Goal: Task Accomplishment & Management: Complete application form

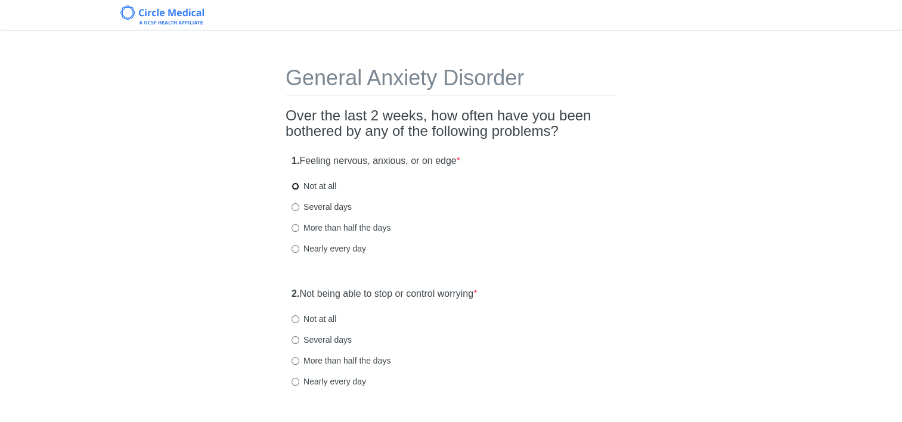
click at [295, 185] on input "Not at all" at bounding box center [296, 186] width 8 height 8
radio input "true"
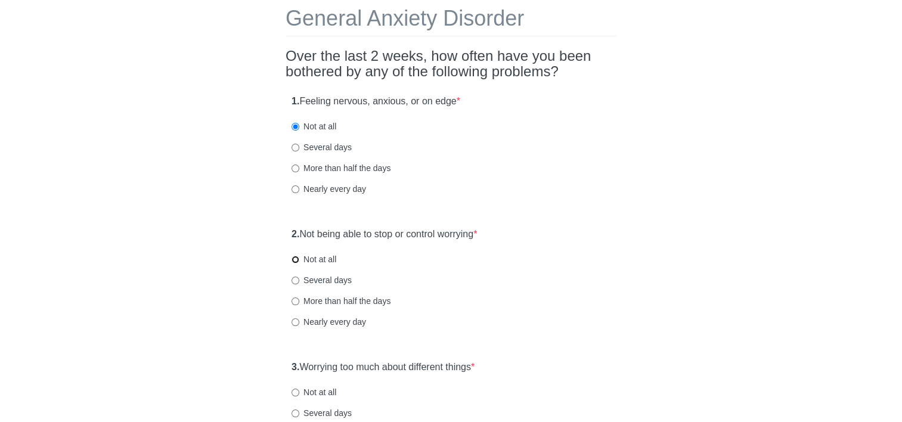
click at [297, 262] on input "Not at all" at bounding box center [296, 260] width 8 height 8
radio input "true"
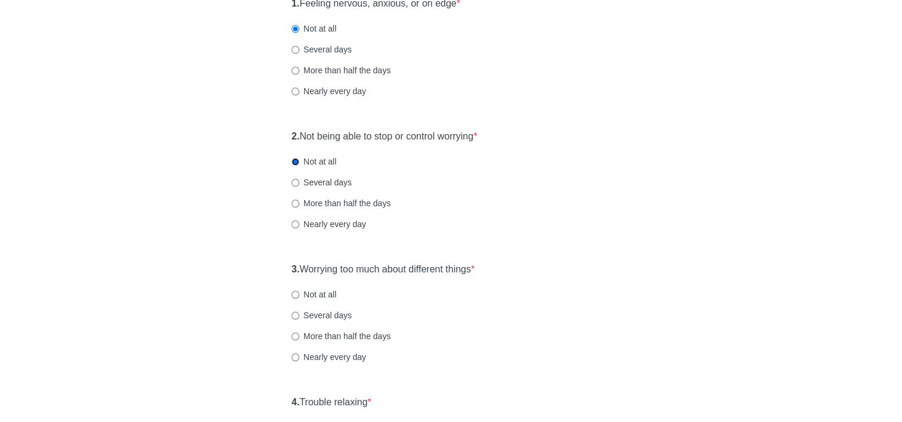
scroll to position [179, 0]
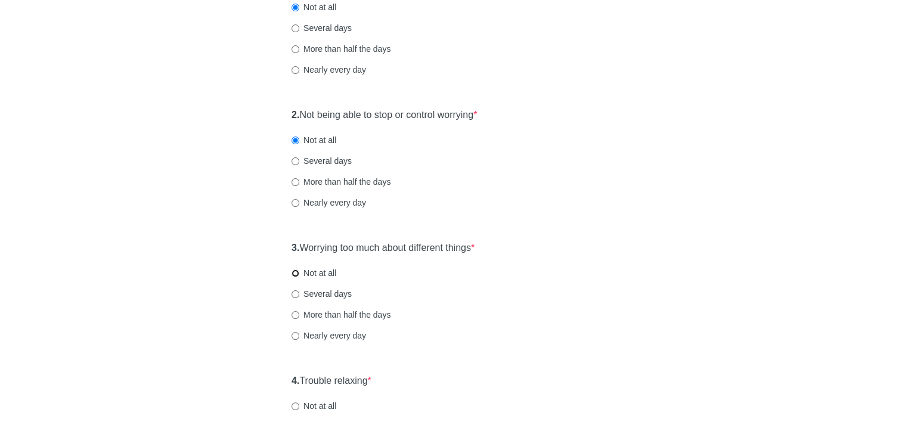
click at [295, 275] on input "Not at all" at bounding box center [296, 274] width 8 height 8
radio input "true"
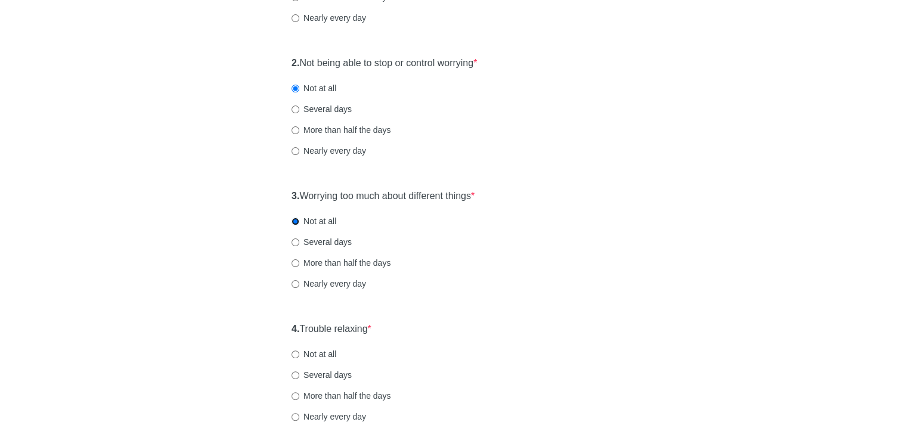
scroll to position [298, 0]
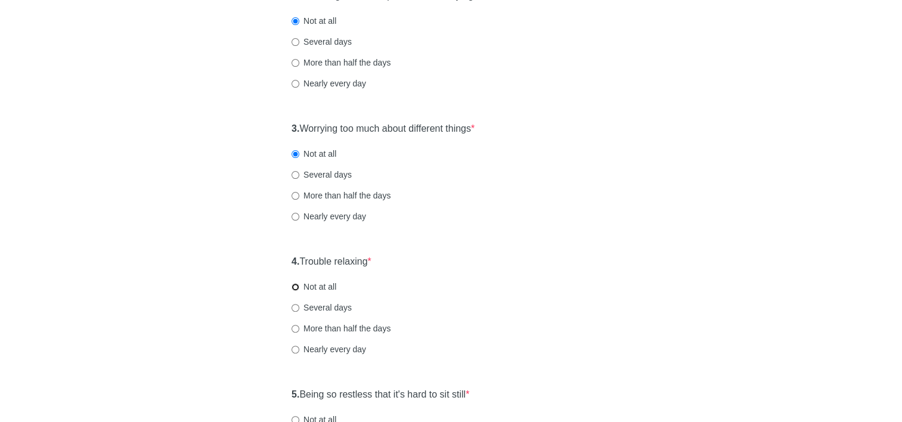
click at [296, 287] on input "Not at all" at bounding box center [296, 287] width 8 height 8
radio input "true"
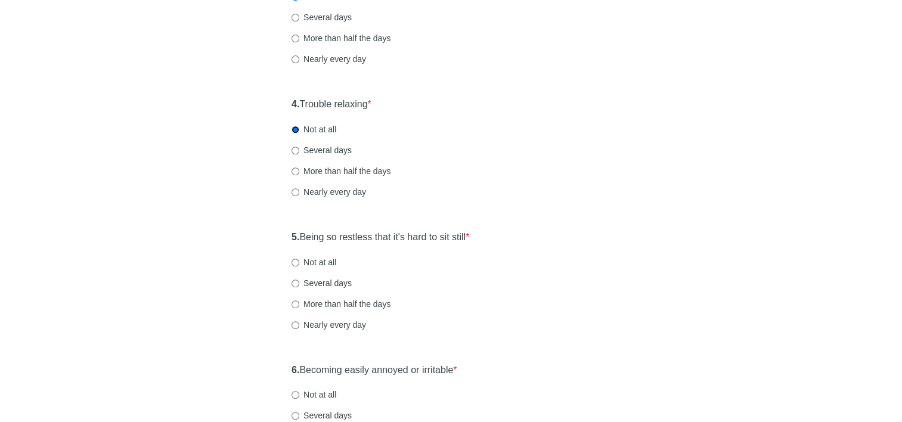
scroll to position [477, 0]
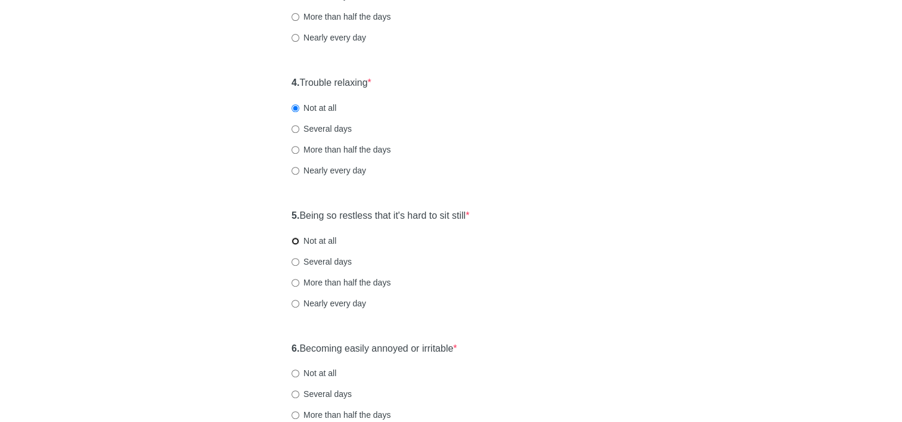
click at [294, 241] on input "Not at all" at bounding box center [296, 241] width 8 height 8
radio input "true"
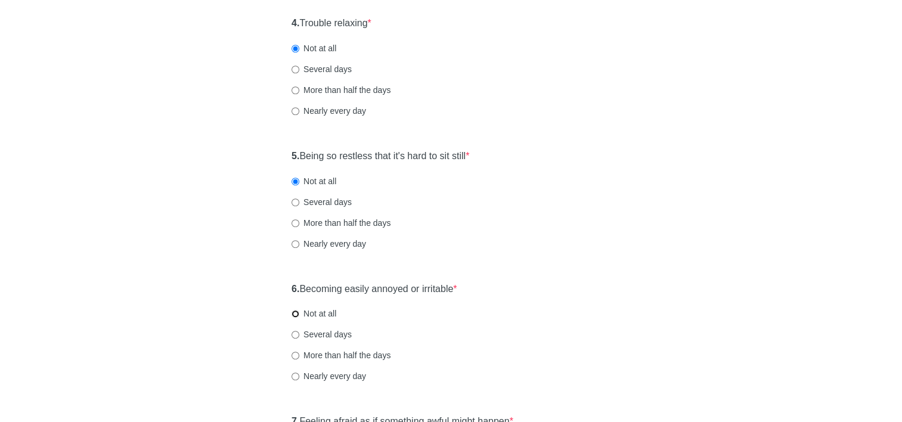
click at [295, 315] on input "Not at all" at bounding box center [296, 314] width 8 height 8
radio input "true"
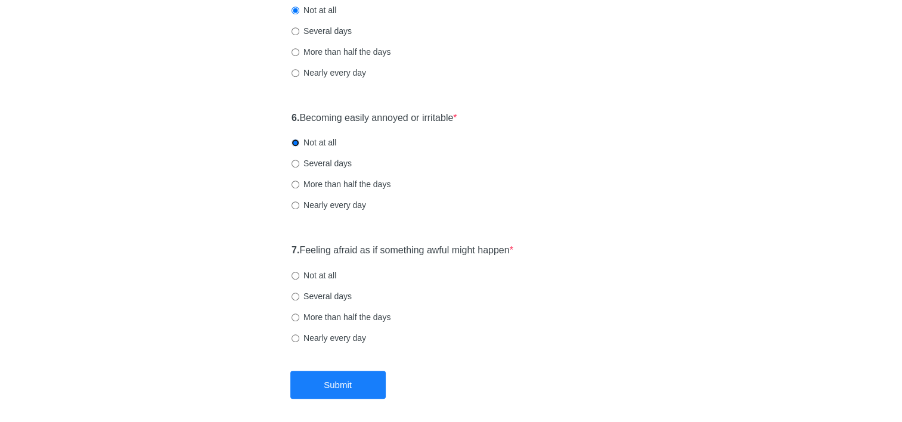
scroll to position [716, 0]
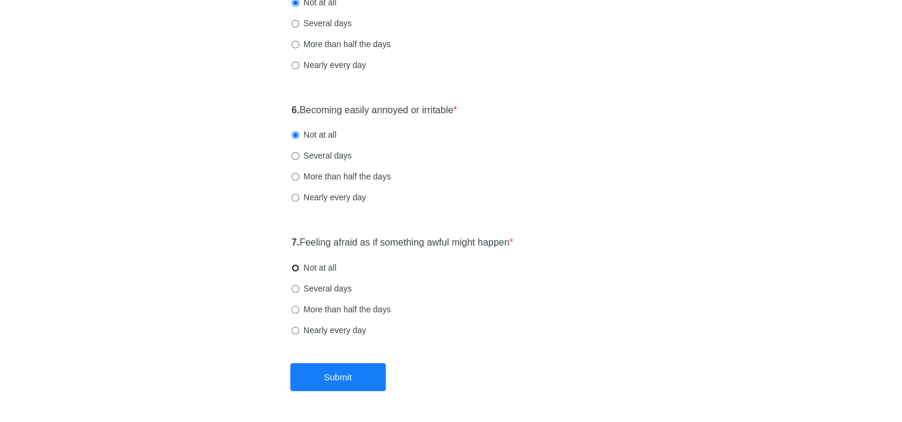
click at [298, 267] on input "Not at all" at bounding box center [296, 268] width 8 height 8
radio input "true"
click at [339, 376] on button "Submit" at bounding box center [337, 377] width 95 height 28
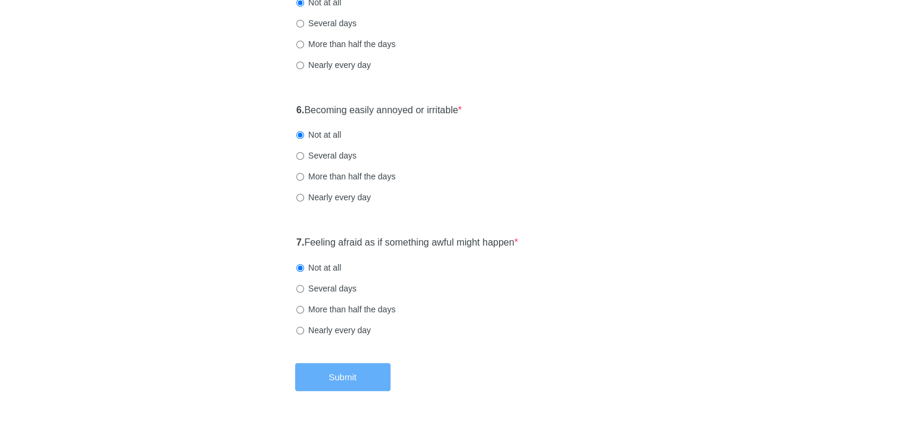
scroll to position [0, 0]
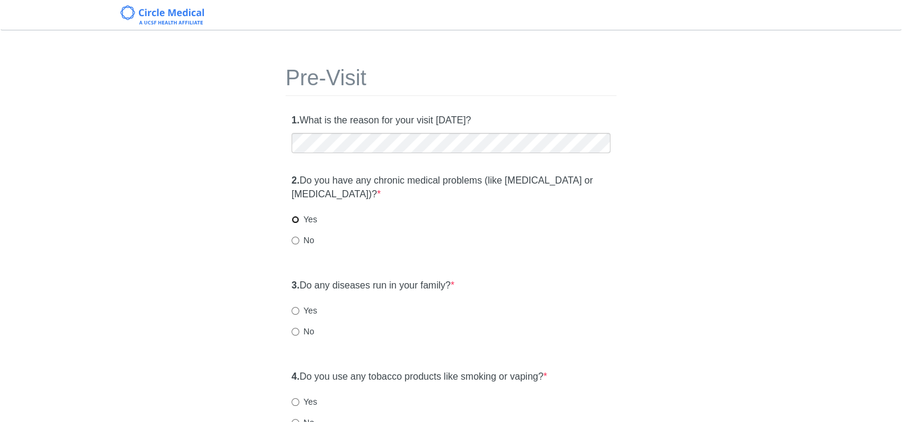
click at [293, 216] on input "Yes" at bounding box center [296, 220] width 8 height 8
radio input "true"
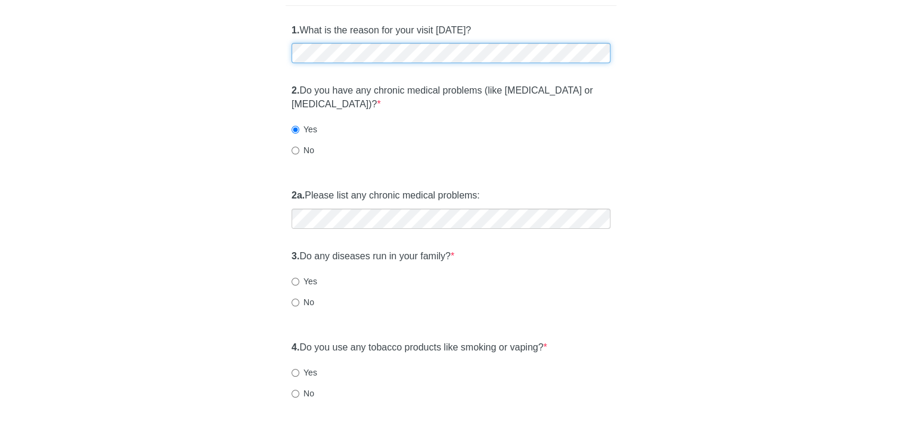
scroll to position [119, 0]
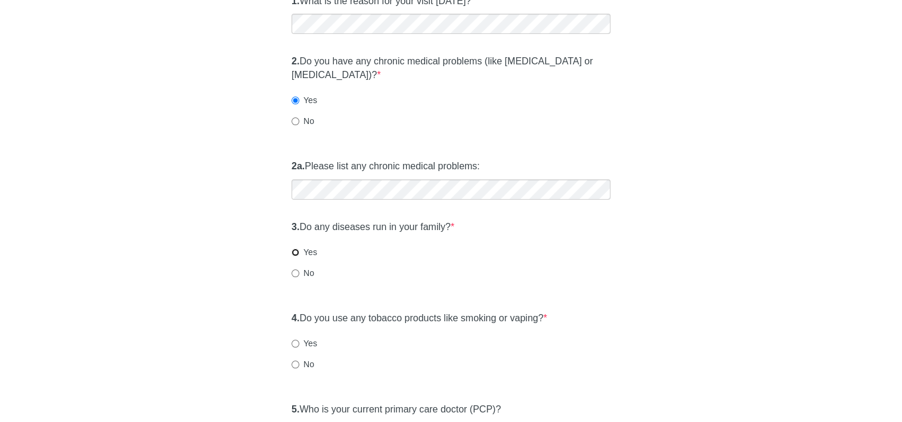
click at [293, 252] on input "Yes" at bounding box center [296, 253] width 8 height 8
radio input "true"
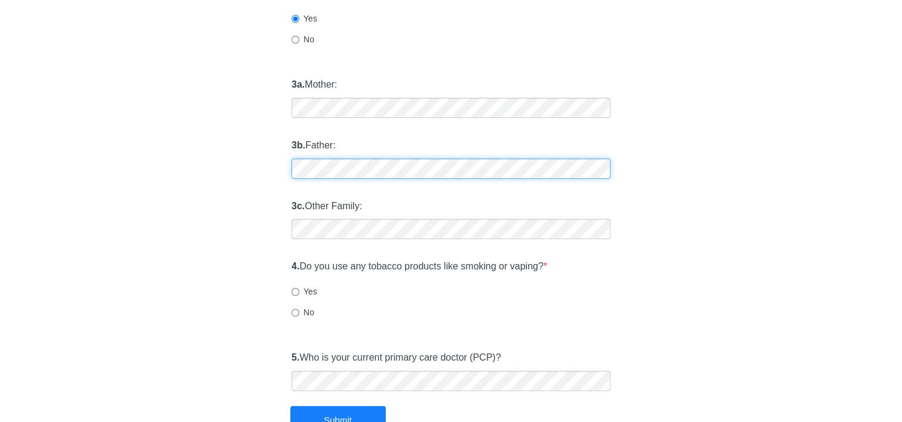
scroll to position [417, 0]
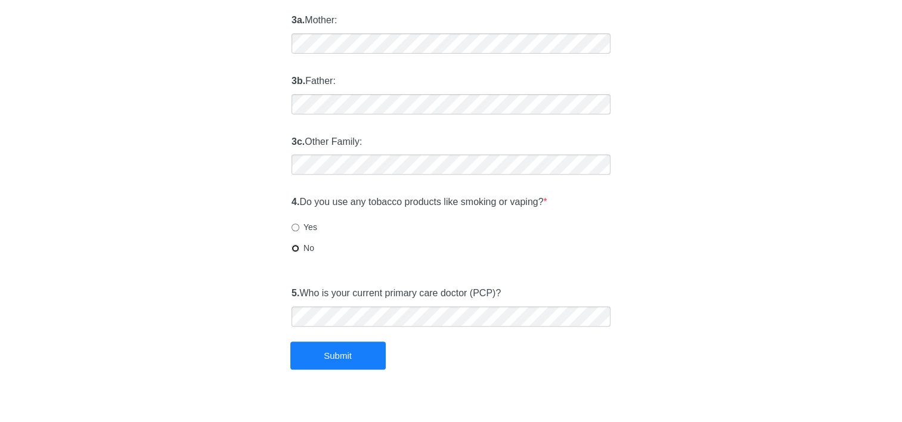
click at [296, 248] on input "No" at bounding box center [296, 248] width 8 height 8
radio input "true"
drag, startPoint x: 326, startPoint y: 352, endPoint x: 392, endPoint y: 380, distance: 72.7
click at [331, 354] on button "Submit" at bounding box center [337, 356] width 95 height 28
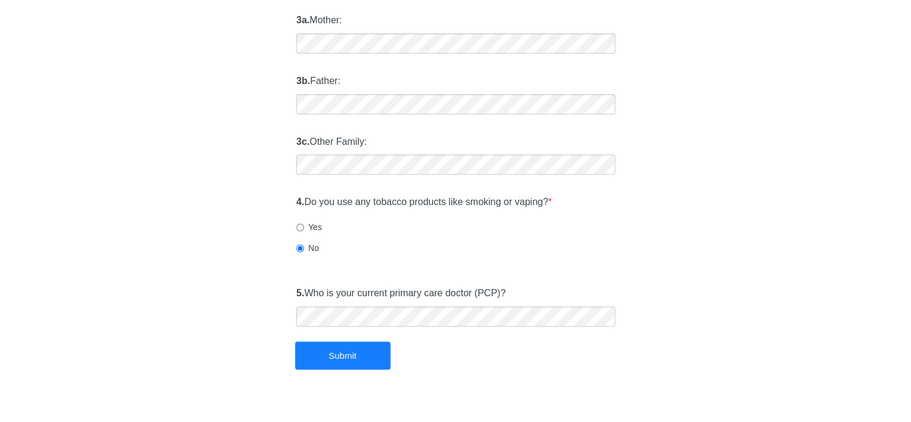
scroll to position [0, 0]
